Goal: Navigation & Orientation: Understand site structure

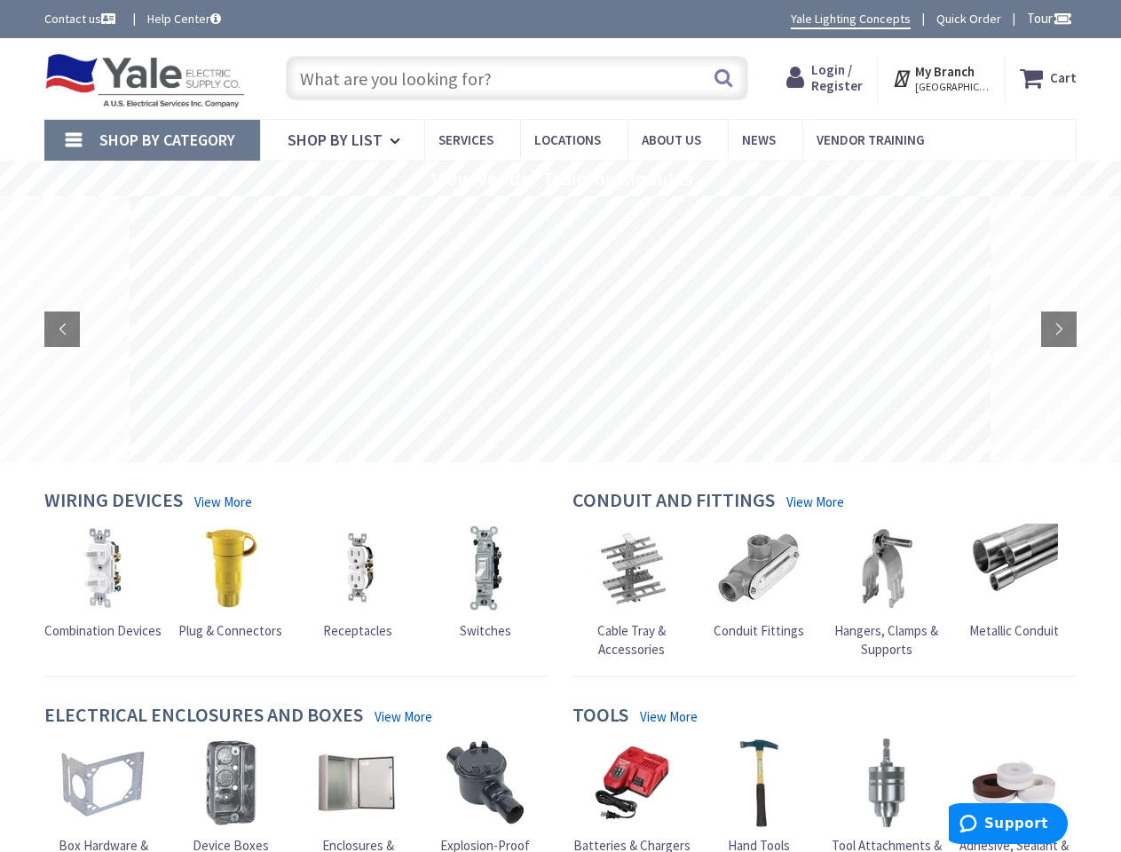
click at [560, 426] on rs-layer at bounding box center [560, 329] width 861 height 266
click at [1047, 18] on span "Tour" at bounding box center [1049, 18] width 45 height 17
click at [1062, 18] on div at bounding box center [560, 426] width 1121 height 852
click at [943, 78] on strong "My Branch" at bounding box center [944, 71] width 59 height 17
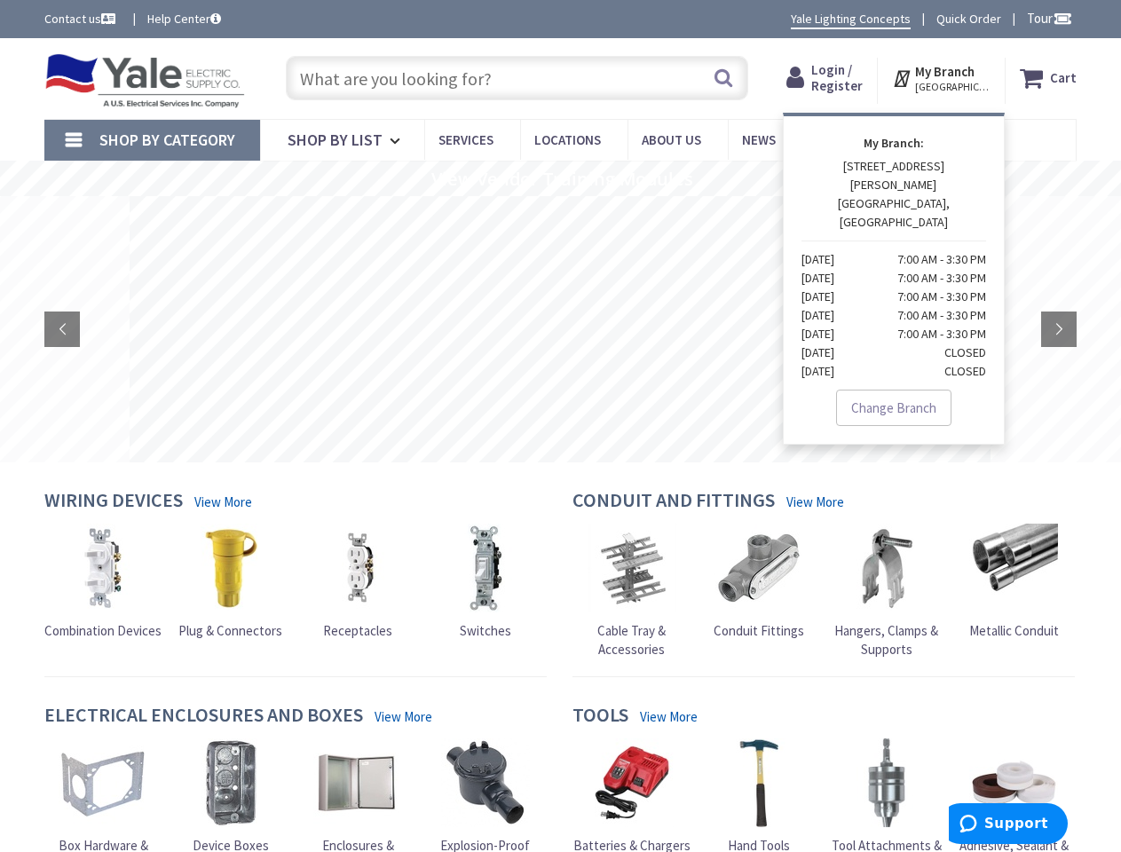
click at [152, 140] on span "Shop By Category" at bounding box center [167, 140] width 136 height 20
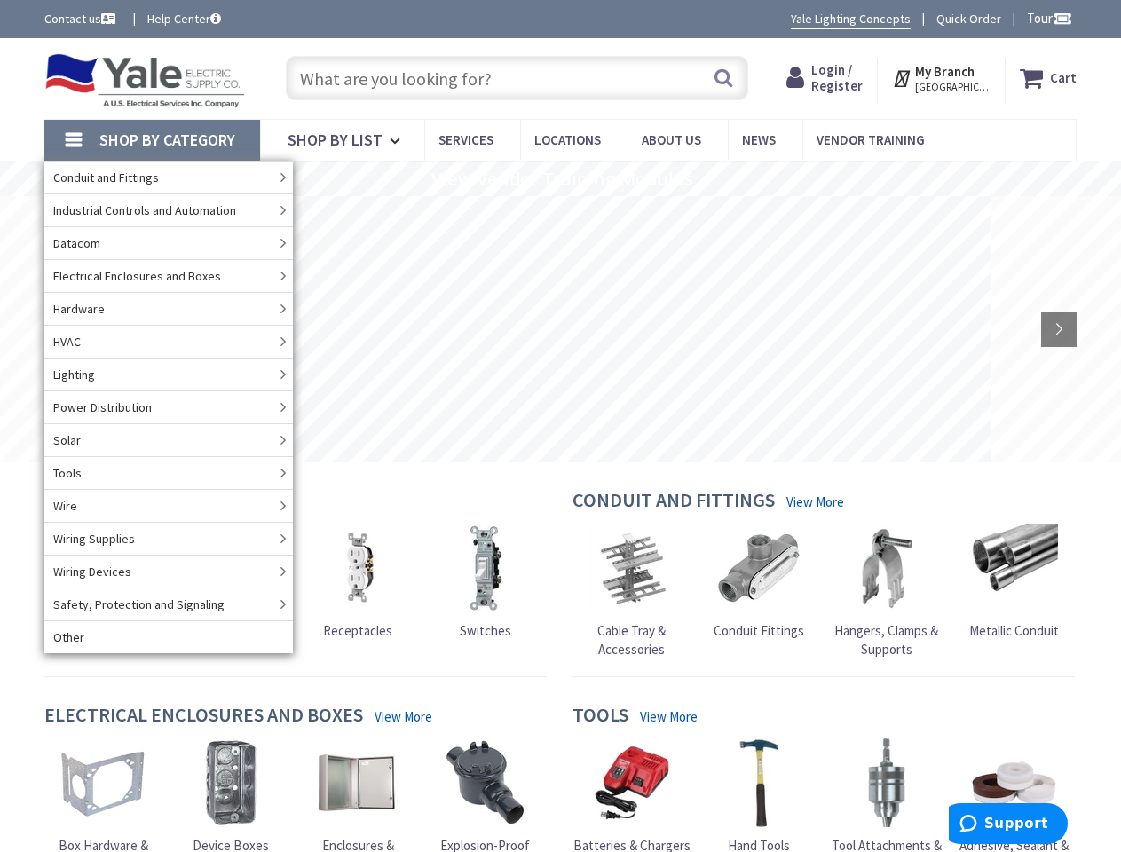
click at [560, 178] on rs-slide "View Vendor Training Modules" at bounding box center [560, 179] width 1121 height 36
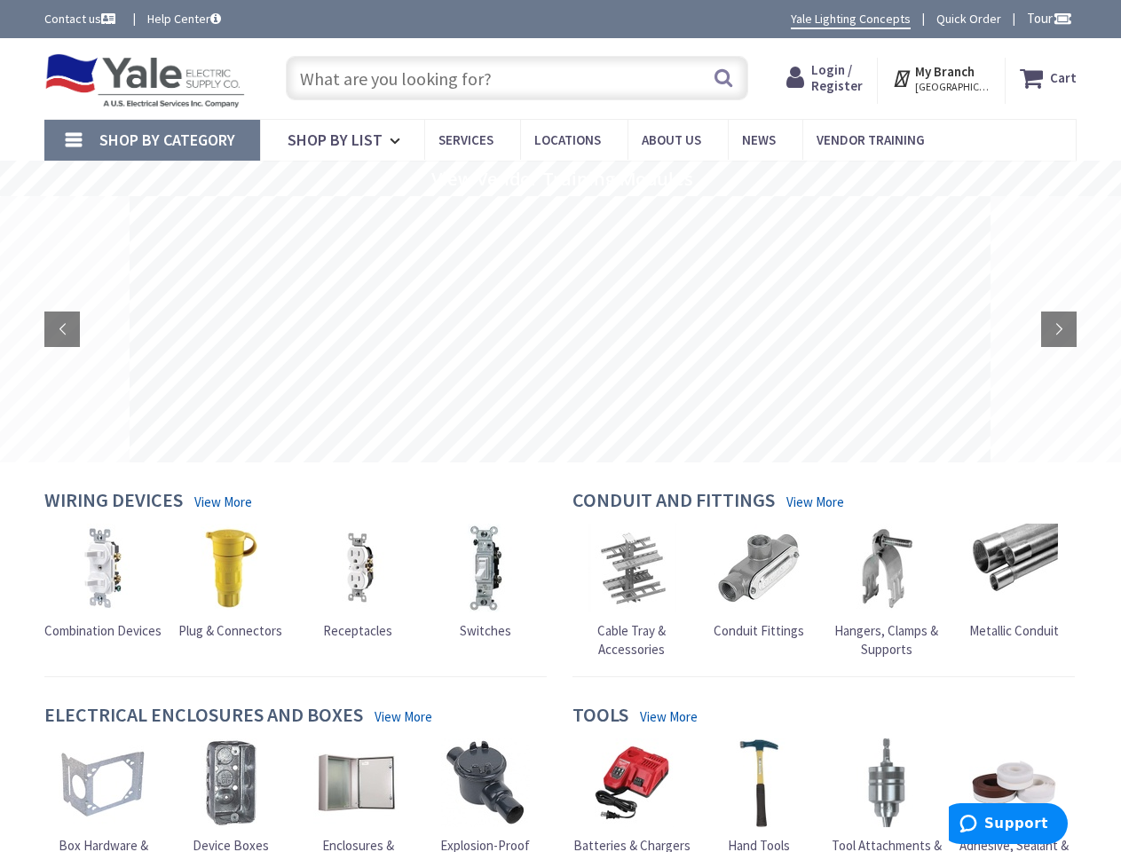
click at [560, 329] on rs-layer at bounding box center [560, 329] width 861 height 266
click at [62, 329] on rs-arrow at bounding box center [62, 330] width 36 height 36
click at [1059, 329] on rs-arrow at bounding box center [1060, 330] width 36 height 36
